Goal: Check status: Check status

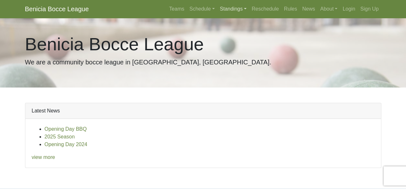
click at [231, 10] on link "Standings" at bounding box center [233, 9] width 32 height 13
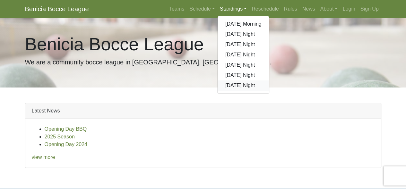
click at [234, 88] on link "[DATE] Night" at bounding box center [244, 86] width 52 height 10
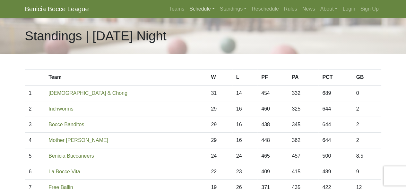
click at [199, 11] on link "Schedule" at bounding box center [202, 9] width 30 height 13
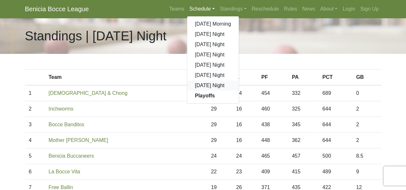
click at [202, 85] on link "[DATE] Night" at bounding box center [213, 86] width 52 height 10
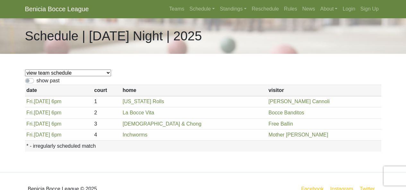
click at [63, 73] on select "view team schedule Benicia Buccaneers La Bocce Vita Free Ballin Inchworms [PERS…" at bounding box center [68, 73] width 86 height 7
select select "1865"
click at [25, 70] on select "view team schedule Benicia Buccaneers La Bocce Vita Free Ballin Inchworms [PERS…" at bounding box center [68, 73] width 86 height 7
